Goal: Task Accomplishment & Management: Complete application form

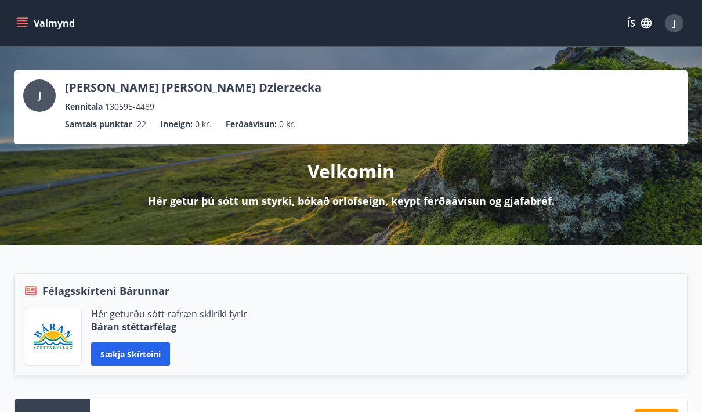
click at [17, 31] on button "Valmynd" at bounding box center [47, 23] width 66 height 21
click at [557, 16] on div "Valmynd ÍS J" at bounding box center [351, 23] width 674 height 28
click at [643, 21] on icon "button" at bounding box center [646, 23] width 10 height 10
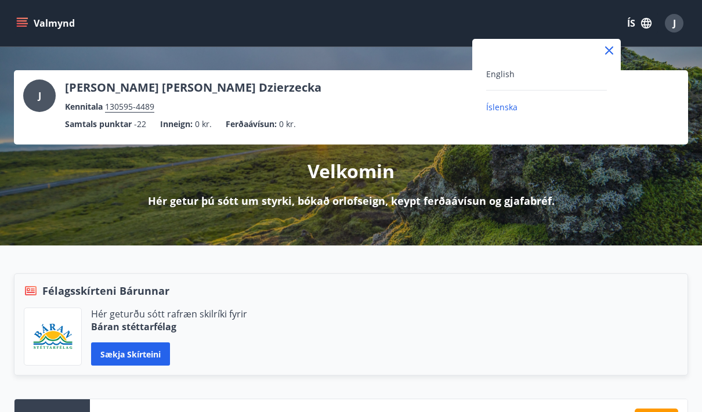
click at [498, 82] on div "English" at bounding box center [546, 79] width 121 height 24
click at [501, 75] on span "English" at bounding box center [500, 73] width 28 height 11
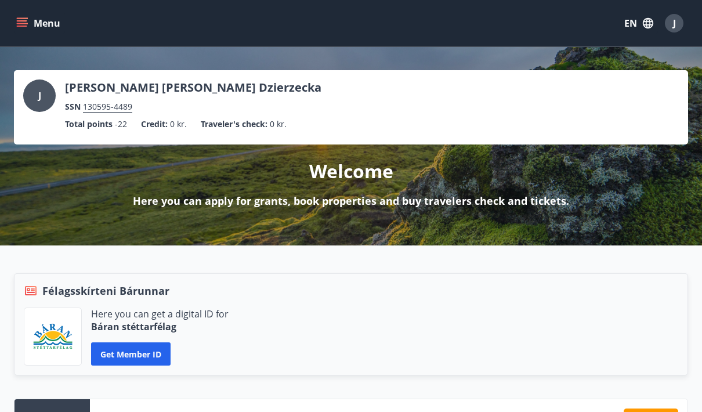
click at [38, 25] on button "Menu" at bounding box center [39, 23] width 51 height 21
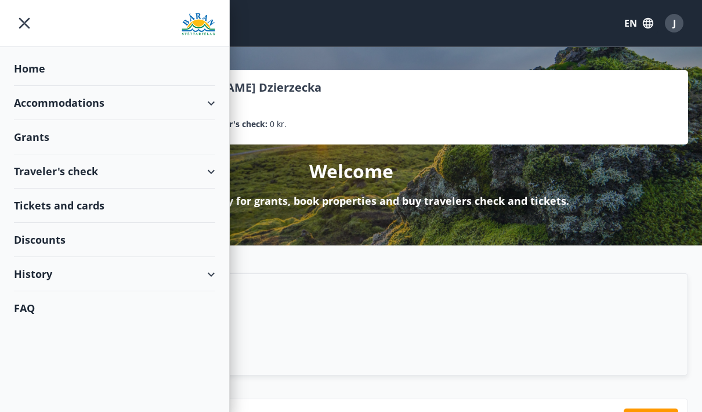
click at [60, 139] on div "Grants" at bounding box center [114, 137] width 201 height 34
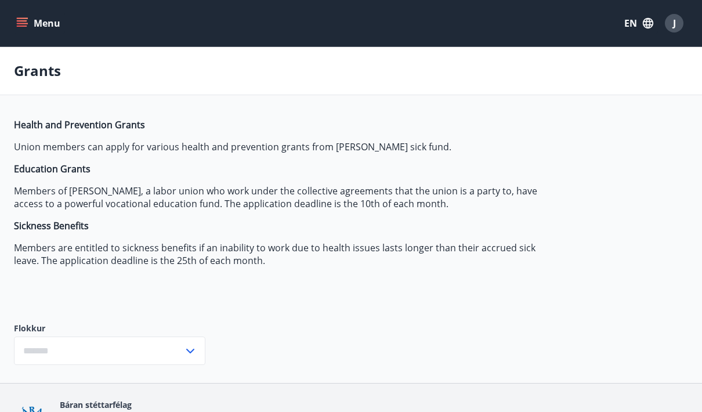
type input "***"
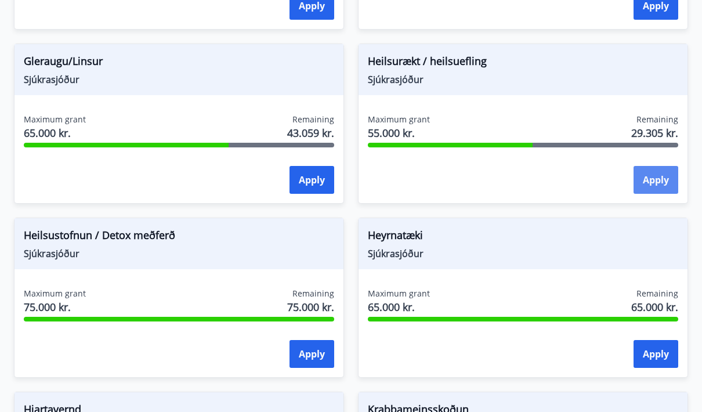
scroll to position [687, 0]
click at [655, 190] on button "Apply" at bounding box center [655, 180] width 45 height 28
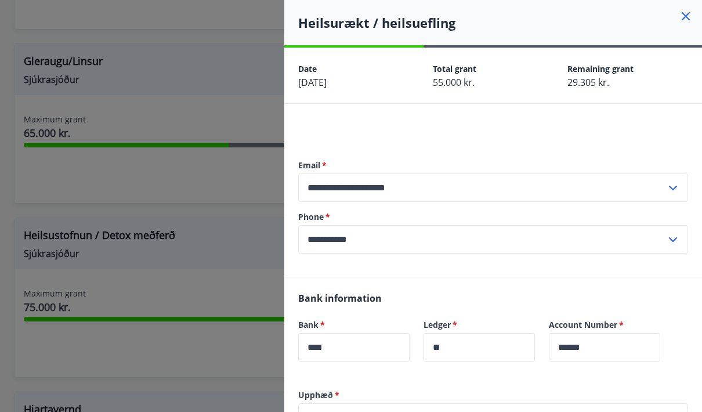
scroll to position [0, 0]
click at [212, 89] on div at bounding box center [351, 206] width 702 height 412
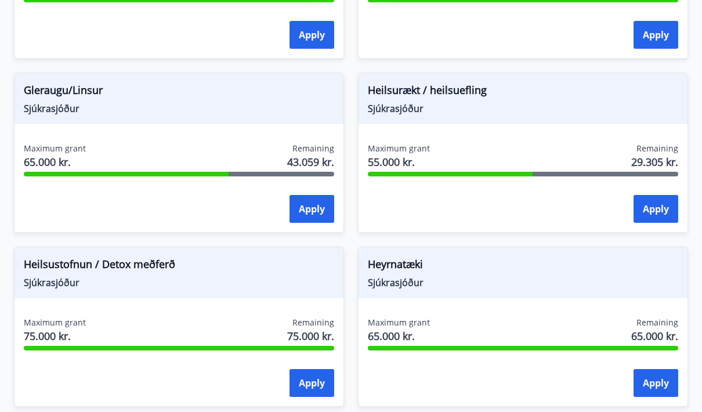
scroll to position [655, 0]
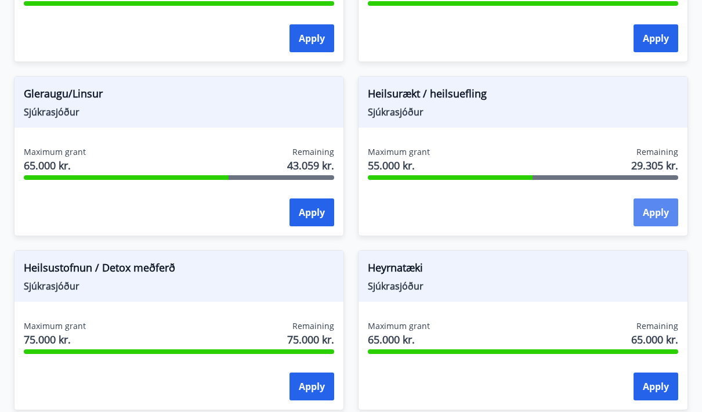
click at [656, 218] on button "Apply" at bounding box center [655, 212] width 45 height 28
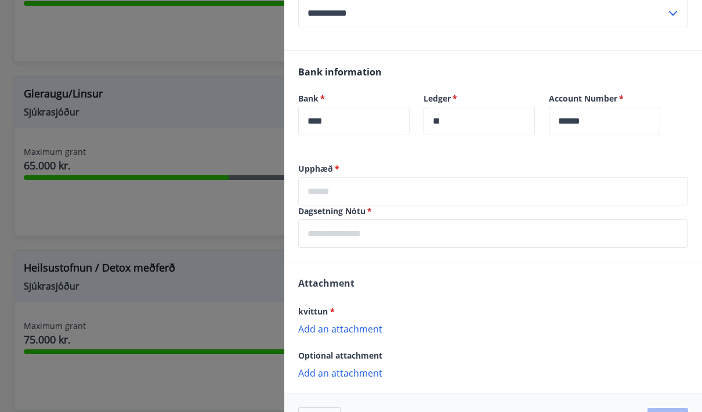
scroll to position [229, 0]
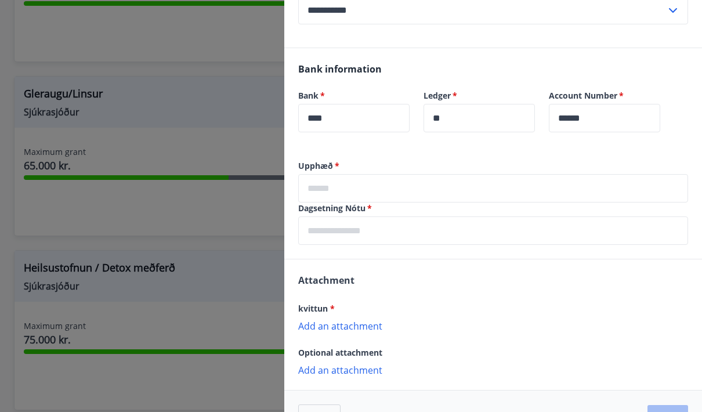
click at [412, 179] on input "text" at bounding box center [493, 188] width 390 height 28
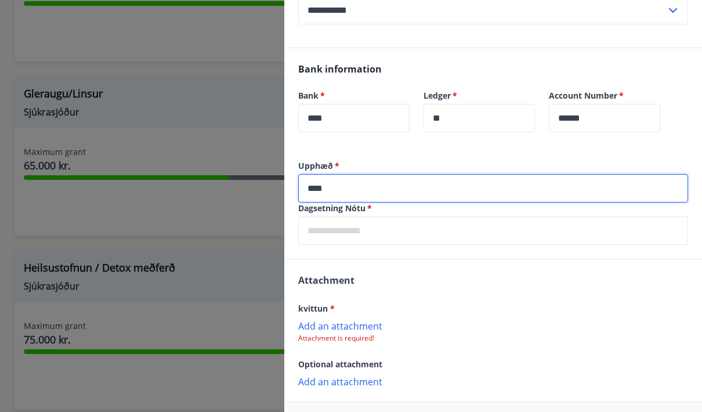
type input "****"
click at [337, 237] on input "text" at bounding box center [493, 230] width 390 height 28
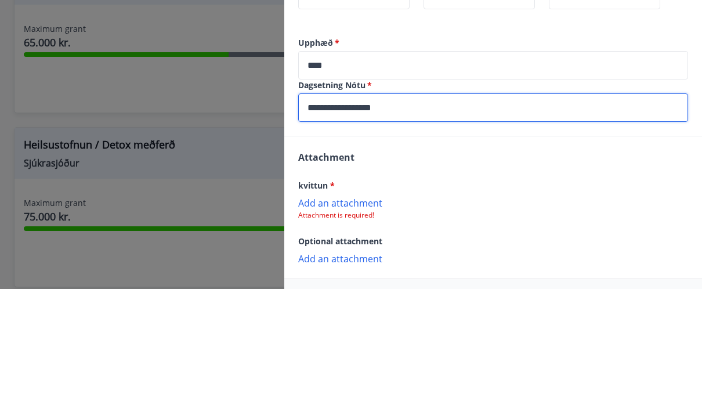
type input "**********"
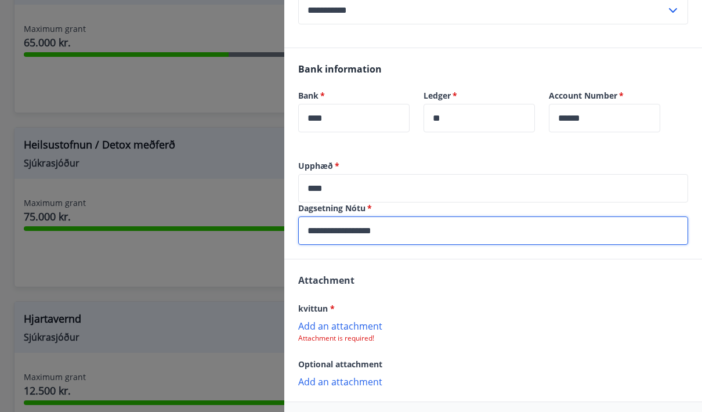
drag, startPoint x: 219, startPoint y: 213, endPoint x: 638, endPoint y: 113, distance: 430.0
click at [0, 0] on html "Menu EN J Grants Health and Prevention Grants Union members can apply for vario…" at bounding box center [351, 70] width 702 height 1697
click at [638, 113] on input "******" at bounding box center [604, 118] width 111 height 28
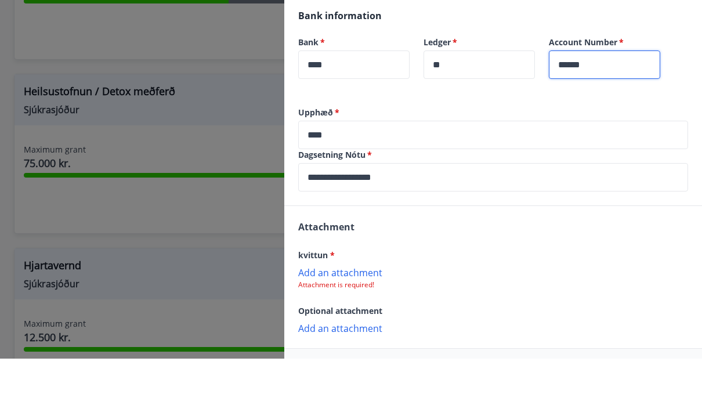
click at [629, 100] on div "Bank information Bank   * **** ​ Ledger   * ** ​ Account Number   * ****** ​" at bounding box center [493, 104] width 418 height 112
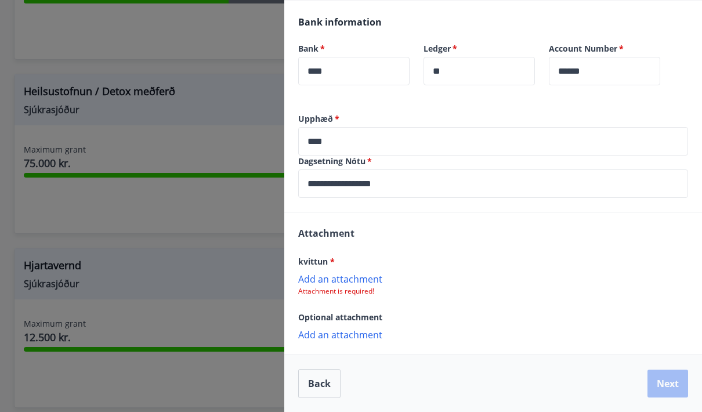
scroll to position [276, 0]
click at [364, 281] on p "Add an attachment" at bounding box center [493, 279] width 390 height 12
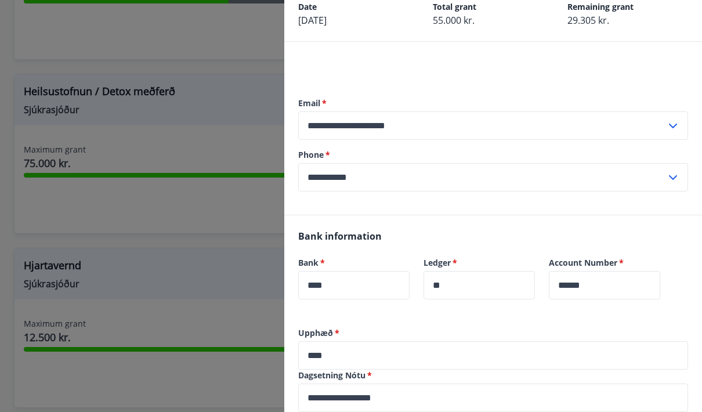
scroll to position [-8, 0]
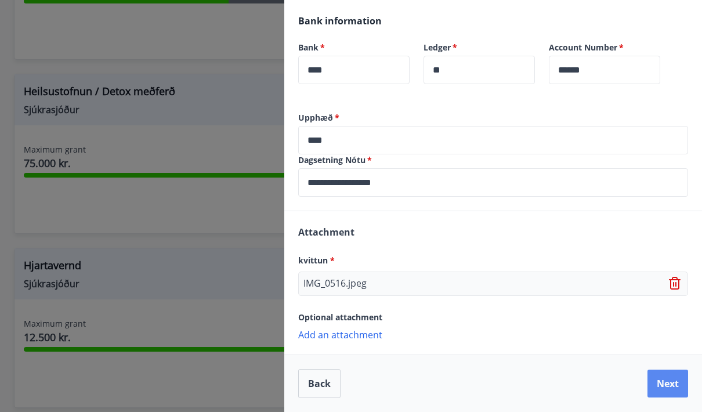
click at [678, 390] on button "Next" at bounding box center [667, 384] width 41 height 28
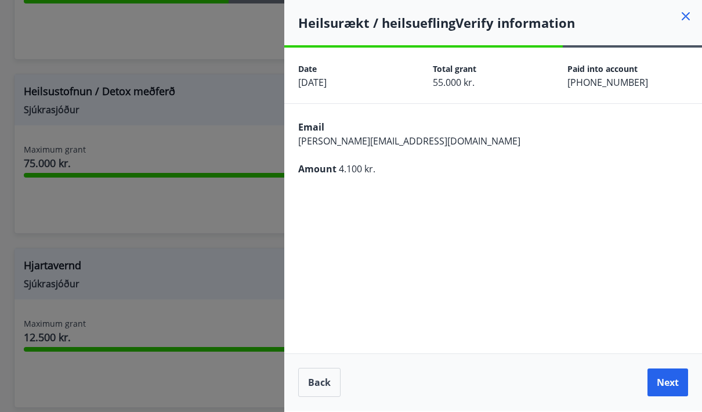
scroll to position [45, 0]
click at [670, 385] on button "Next" at bounding box center [667, 382] width 41 height 28
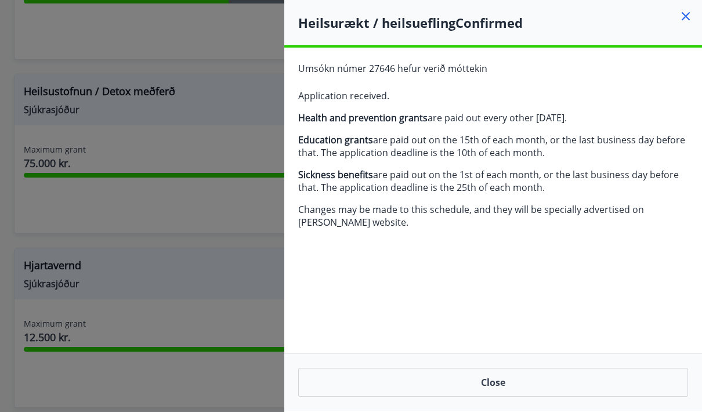
scroll to position [0, 0]
click at [689, 16] on icon at bounding box center [686, 16] width 14 height 14
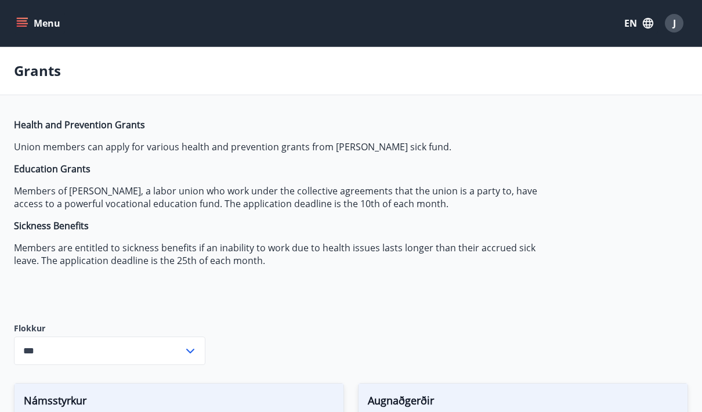
click at [16, 24] on button "Menu" at bounding box center [39, 23] width 51 height 21
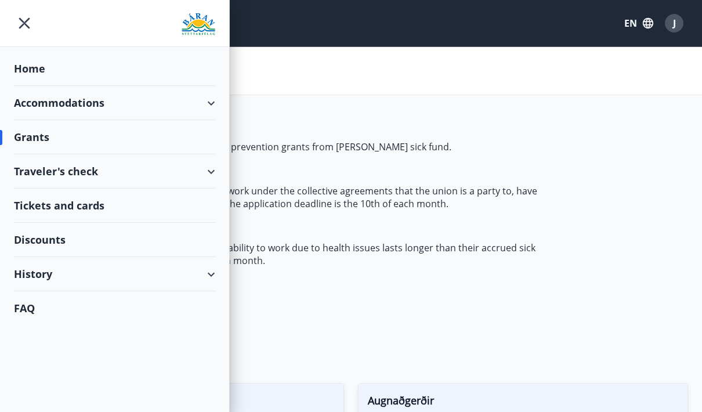
click at [52, 266] on div "History" at bounding box center [114, 274] width 201 height 34
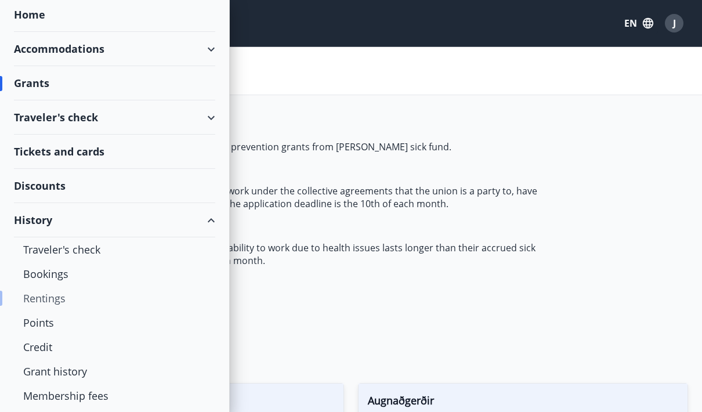
scroll to position [71, 0]
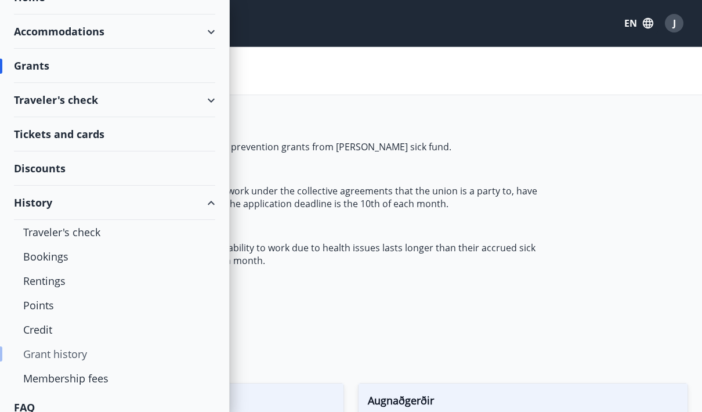
click at [58, 360] on div "Grant history" at bounding box center [114, 354] width 183 height 24
